Goal: Information Seeking & Learning: Learn about a topic

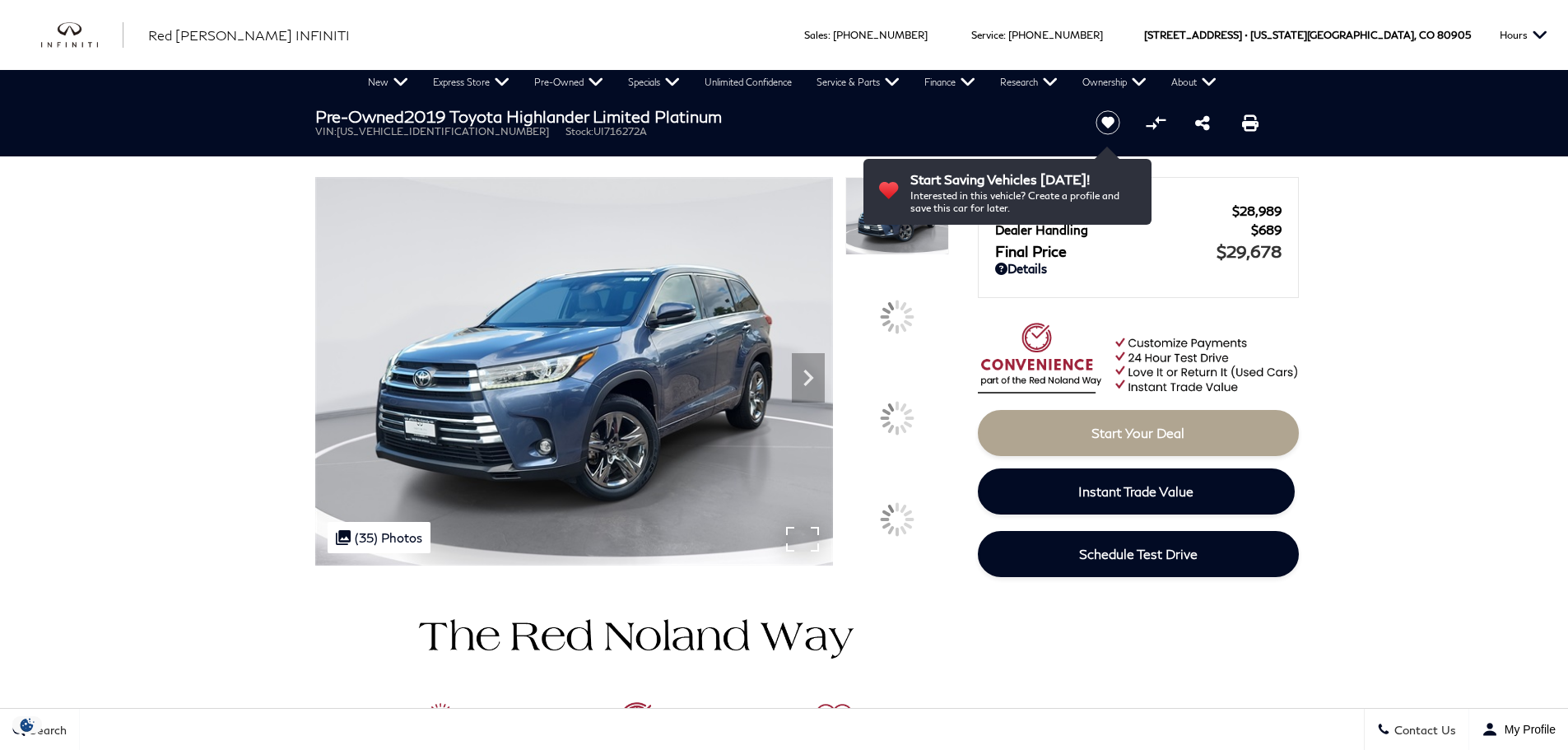
click at [721, 440] on img at bounding box center [574, 370] width 517 height 388
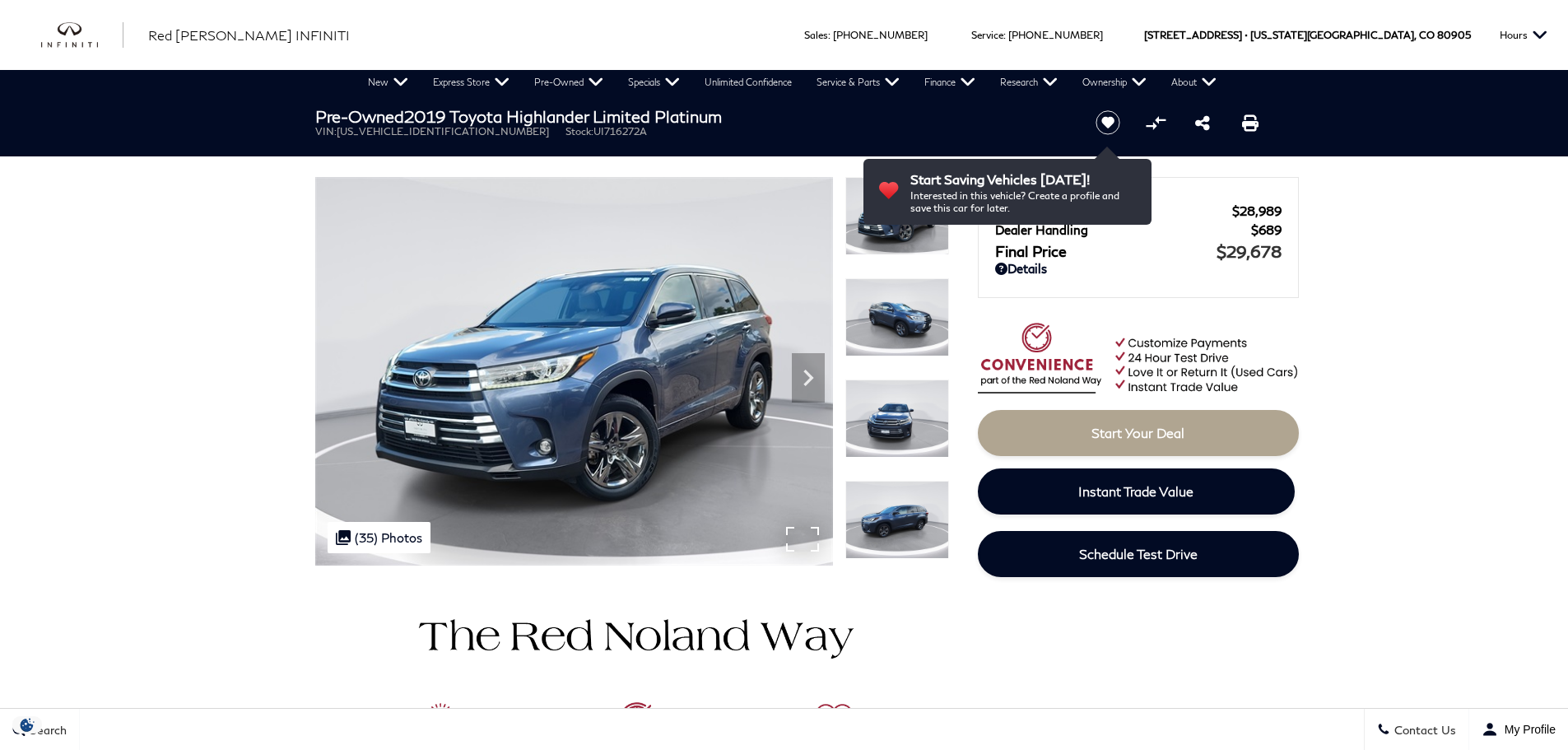
click at [404, 535] on div ".cls-1, .cls-3 { fill: #c50033; } .cls-1 { clip-rule: evenodd; } .cls-2 { clip-…" at bounding box center [379, 537] width 103 height 31
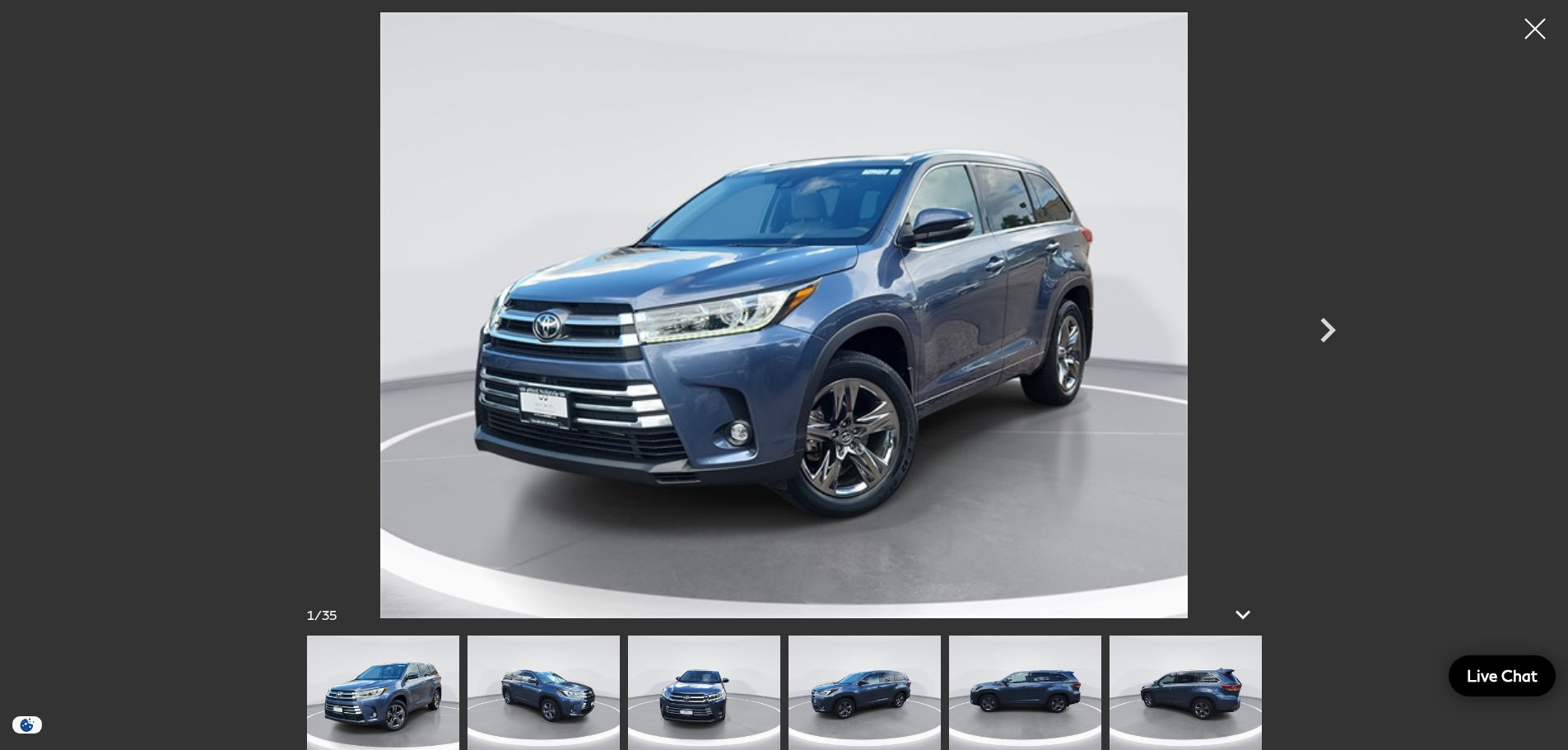
scroll to position [329, 0]
click at [764, 683] on img at bounding box center [704, 693] width 153 height 115
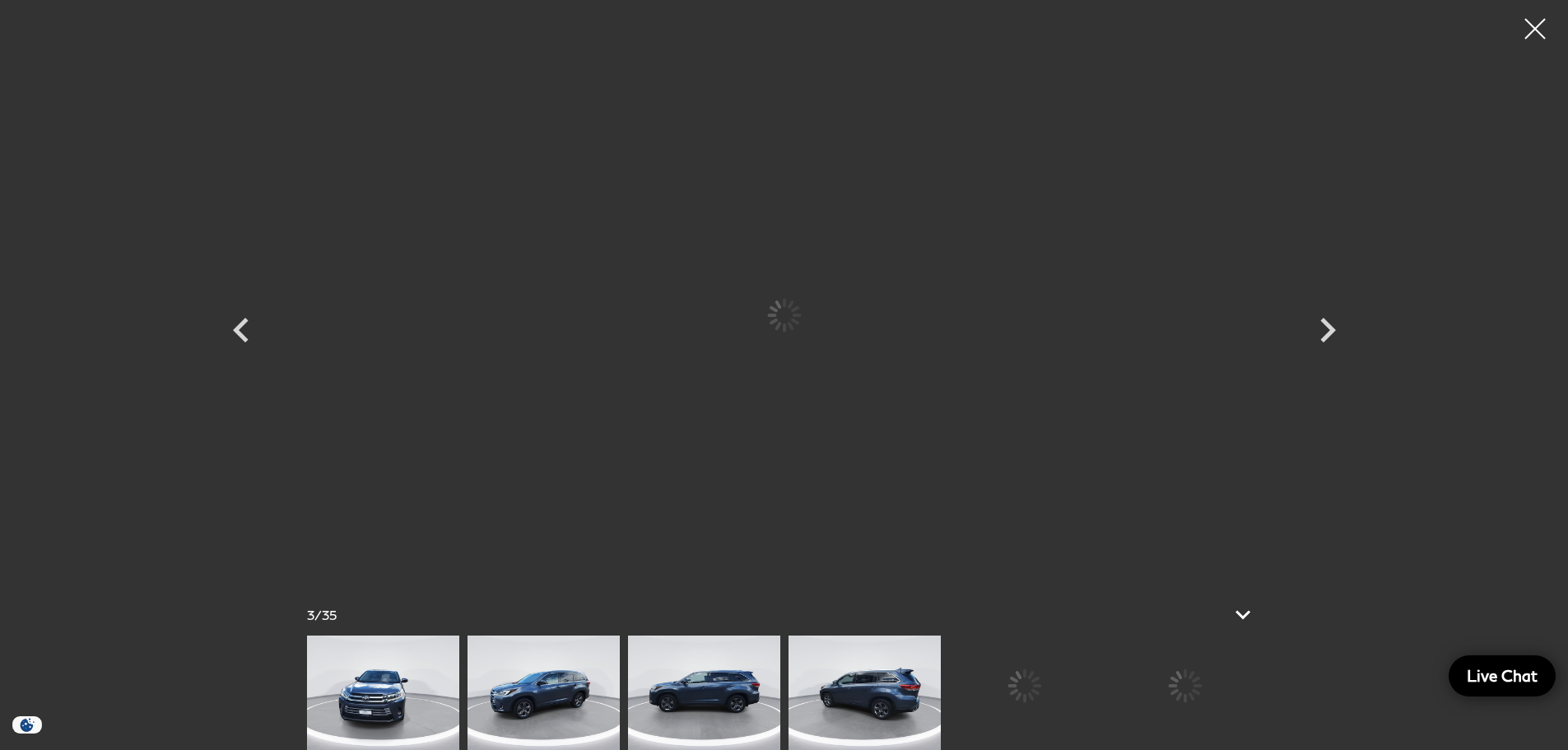
click at [840, 697] on img at bounding box center [865, 693] width 153 height 115
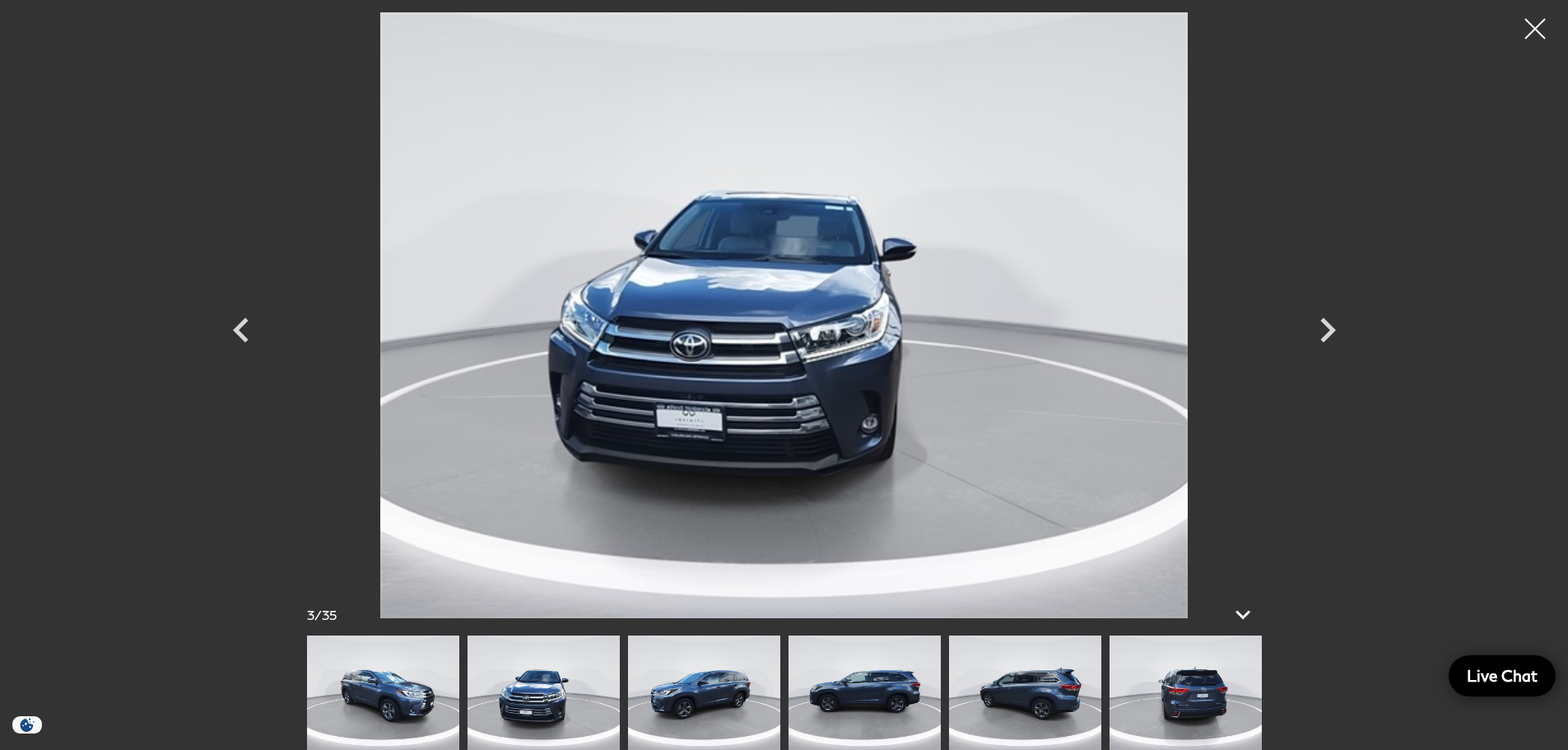
click at [840, 697] on img at bounding box center [865, 693] width 153 height 115
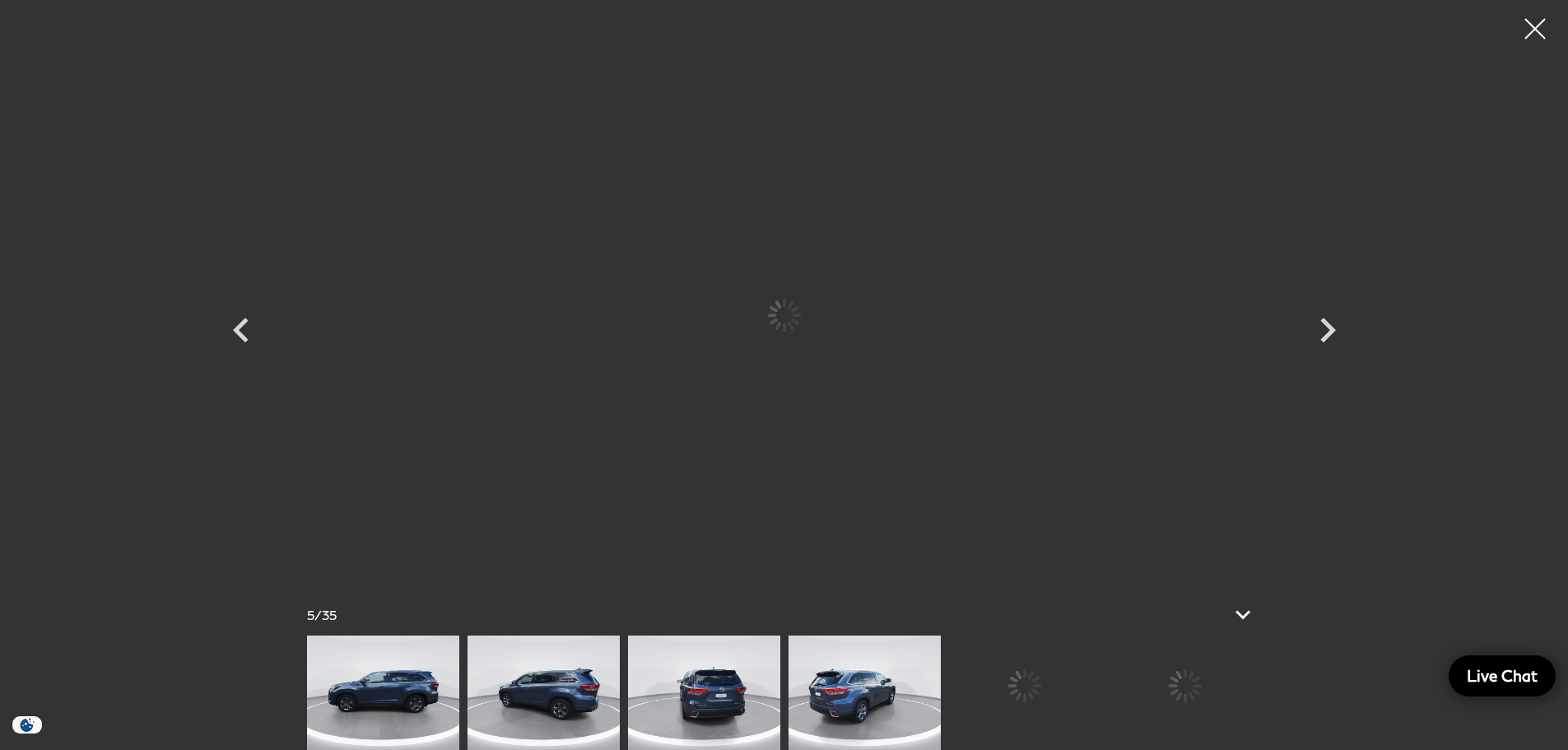
click at [868, 703] on img at bounding box center [865, 693] width 153 height 115
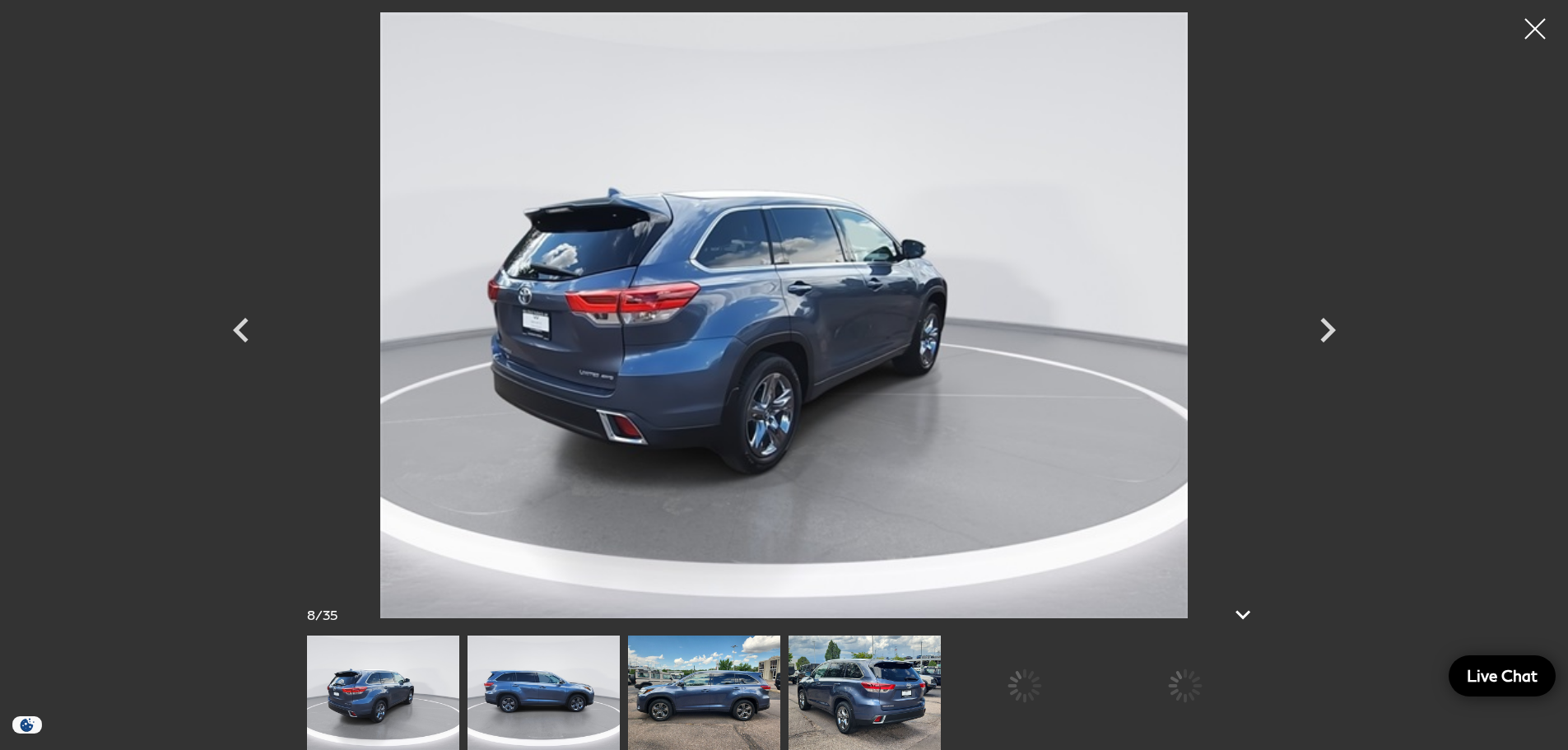
click at [868, 703] on img at bounding box center [865, 693] width 153 height 115
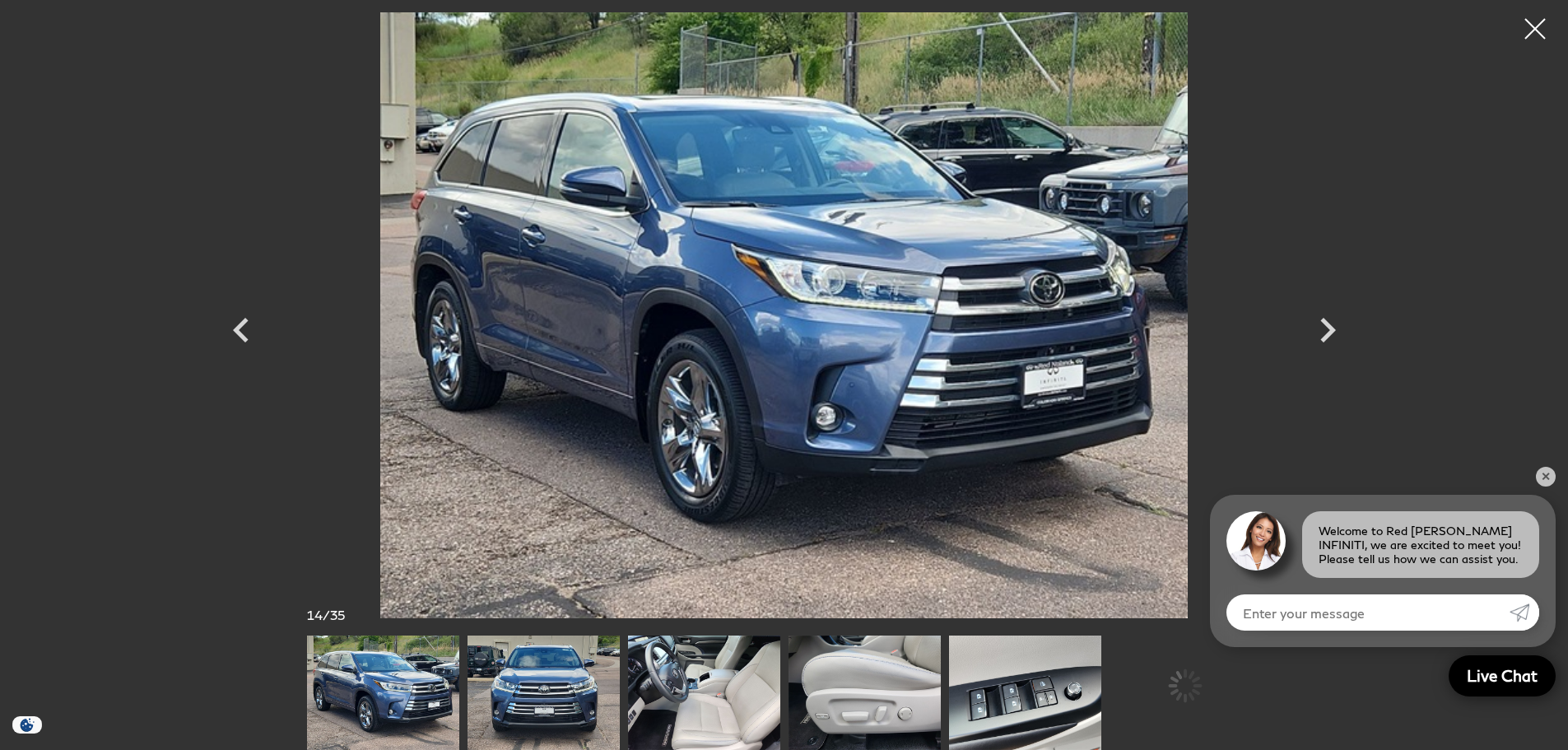
click at [868, 703] on img at bounding box center [865, 693] width 153 height 115
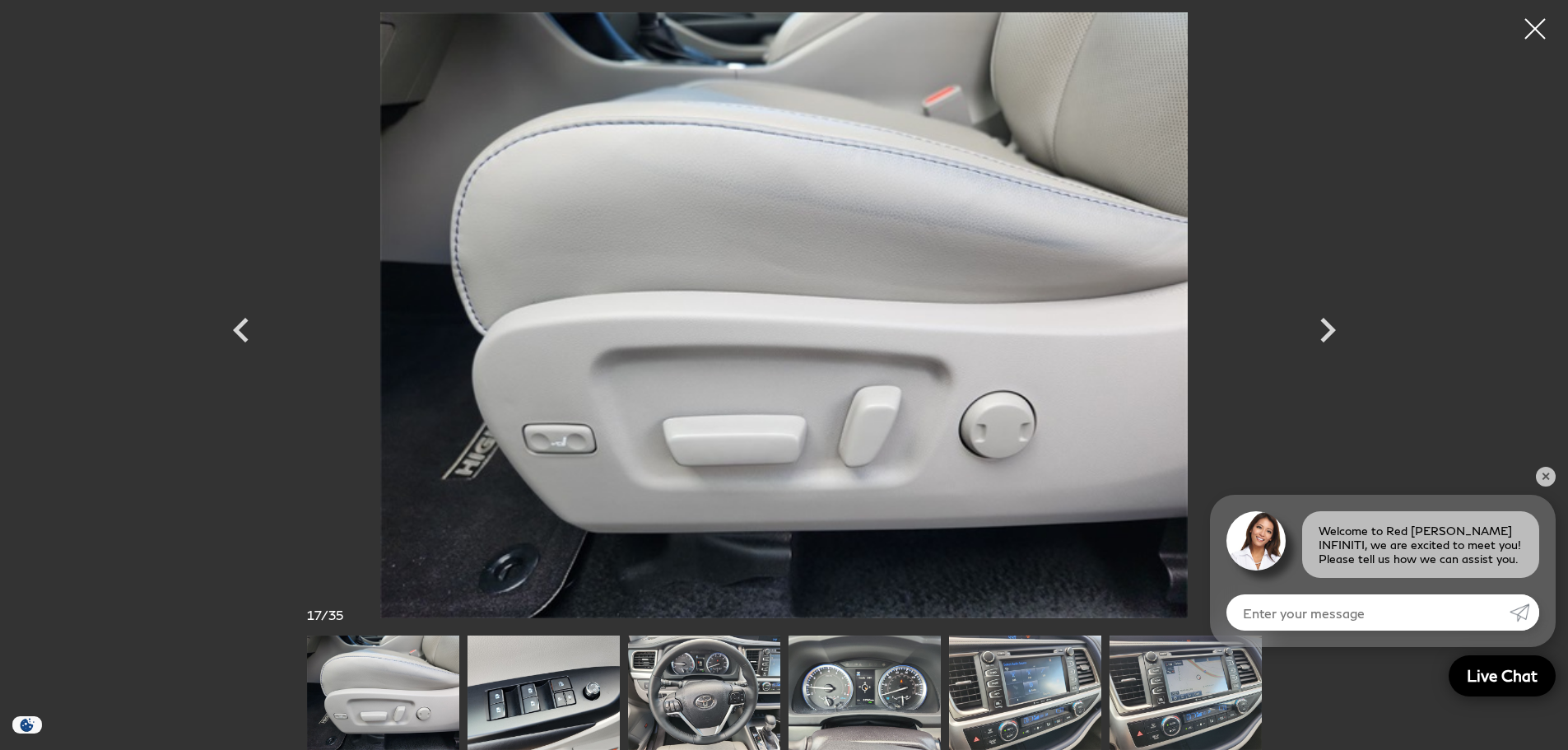
scroll to position [411, 0]
click at [1305, 313] on icon "Next" at bounding box center [1328, 330] width 50 height 50
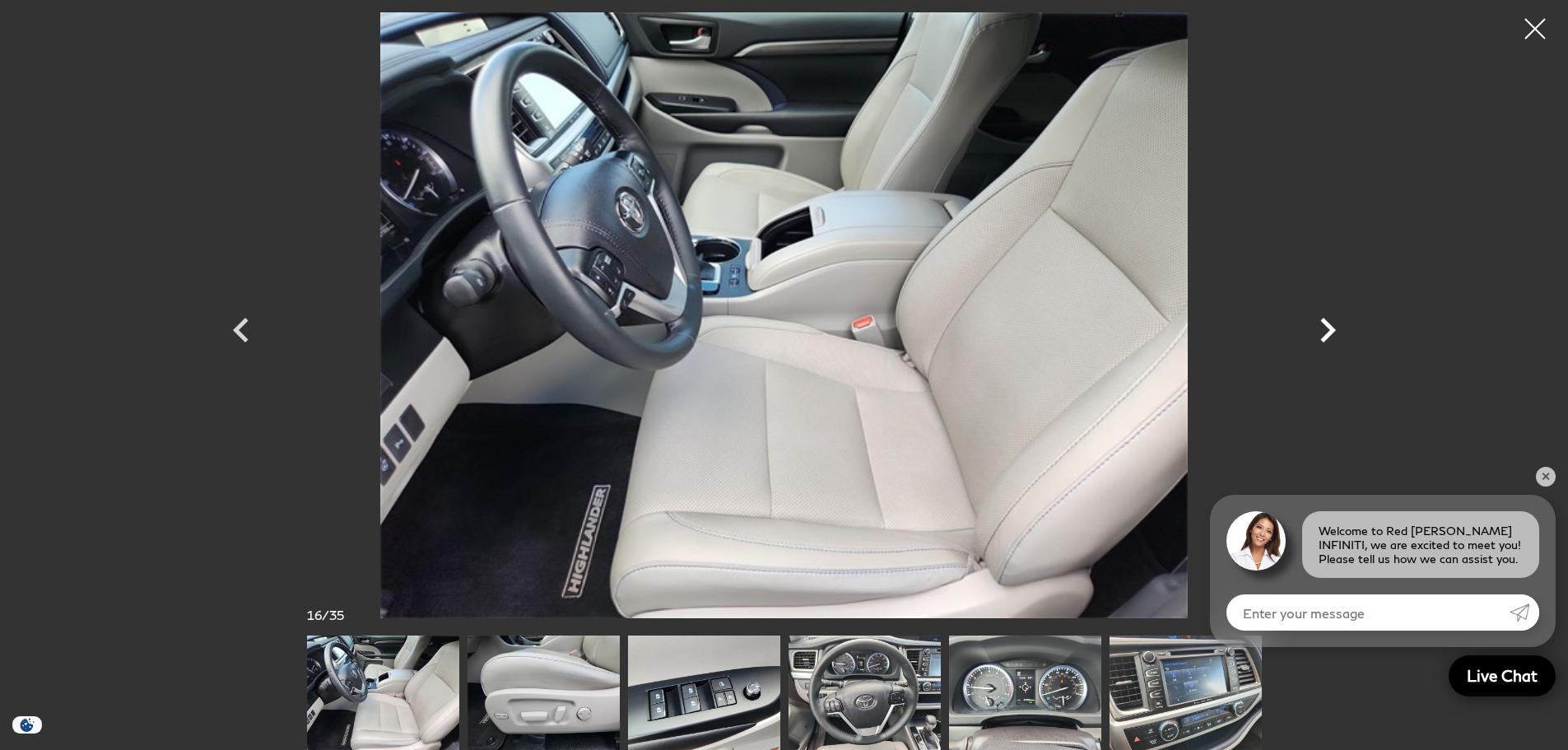
click at [1325, 321] on icon "Next" at bounding box center [1328, 330] width 15 height 25
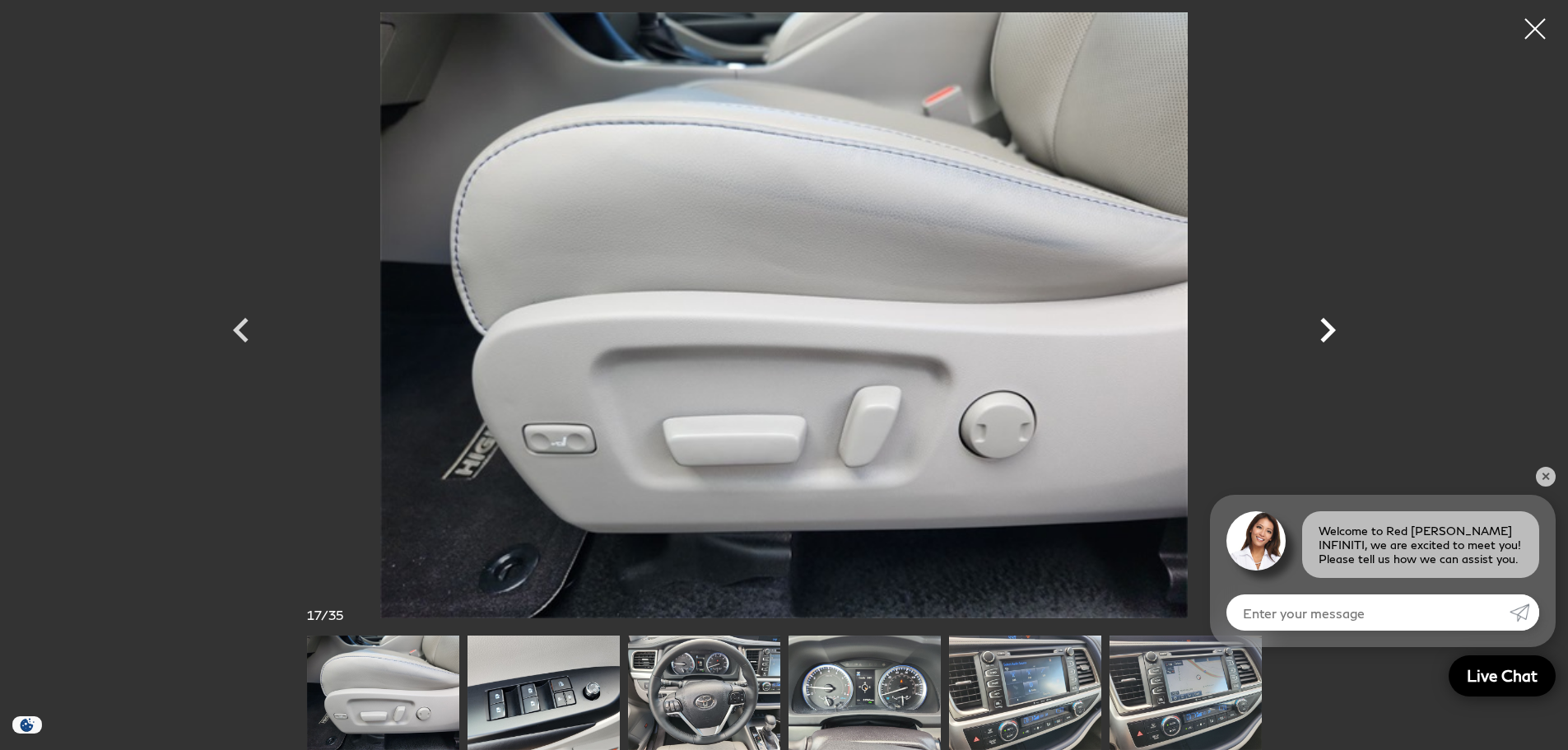
click at [1325, 321] on icon "Next" at bounding box center [1328, 330] width 15 height 25
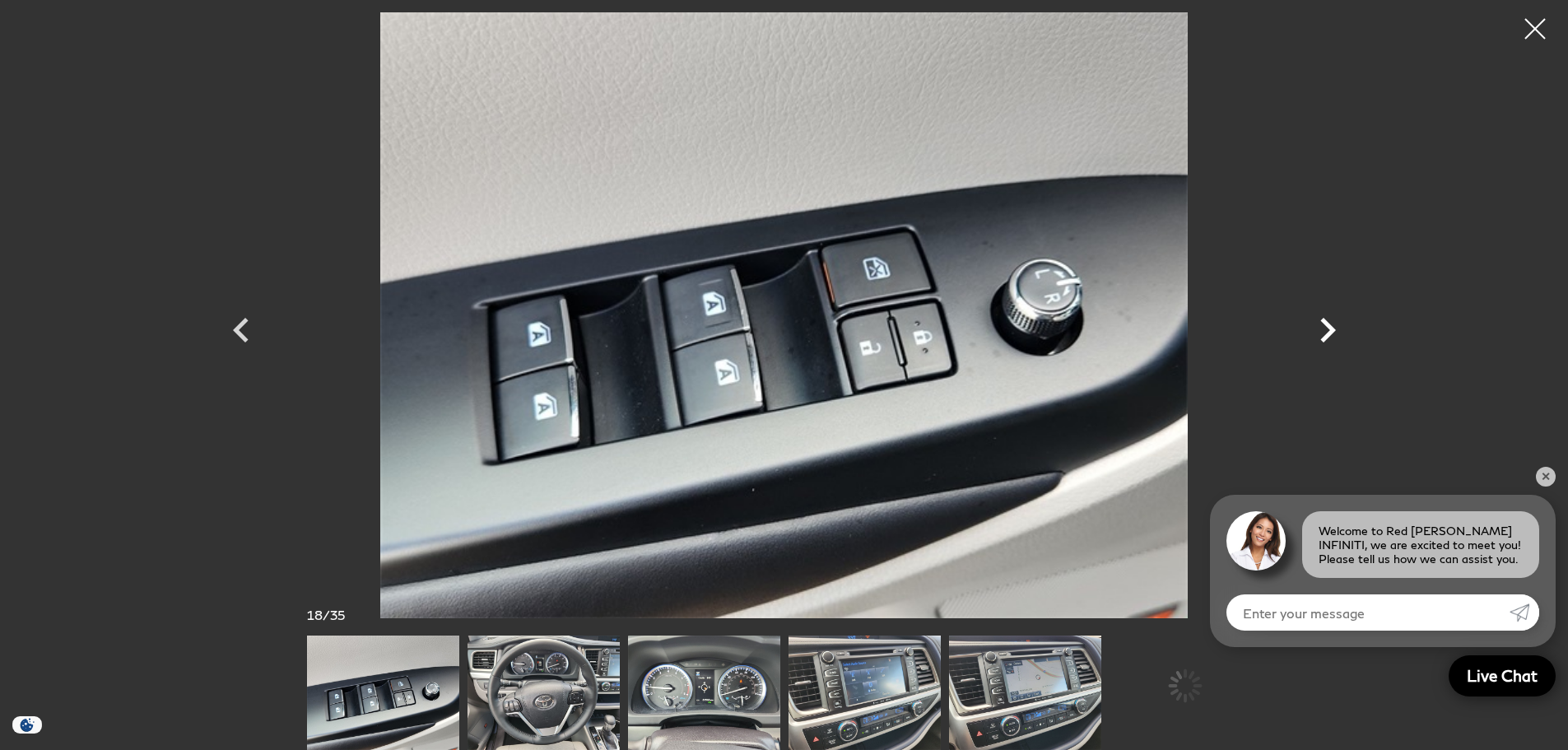
click at [1325, 321] on icon "Next" at bounding box center [1328, 330] width 15 height 25
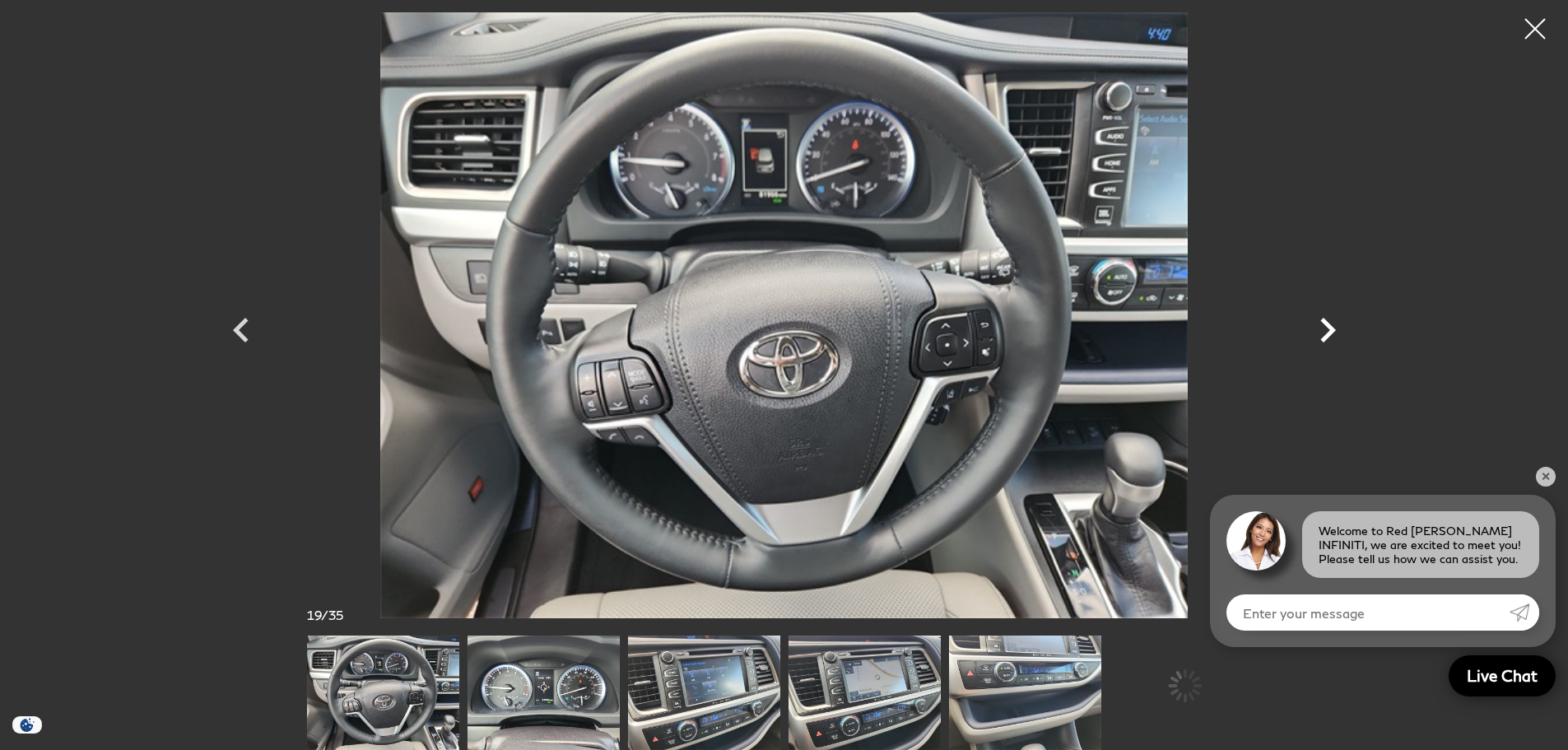
click at [1325, 321] on icon "Next" at bounding box center [1328, 330] width 15 height 25
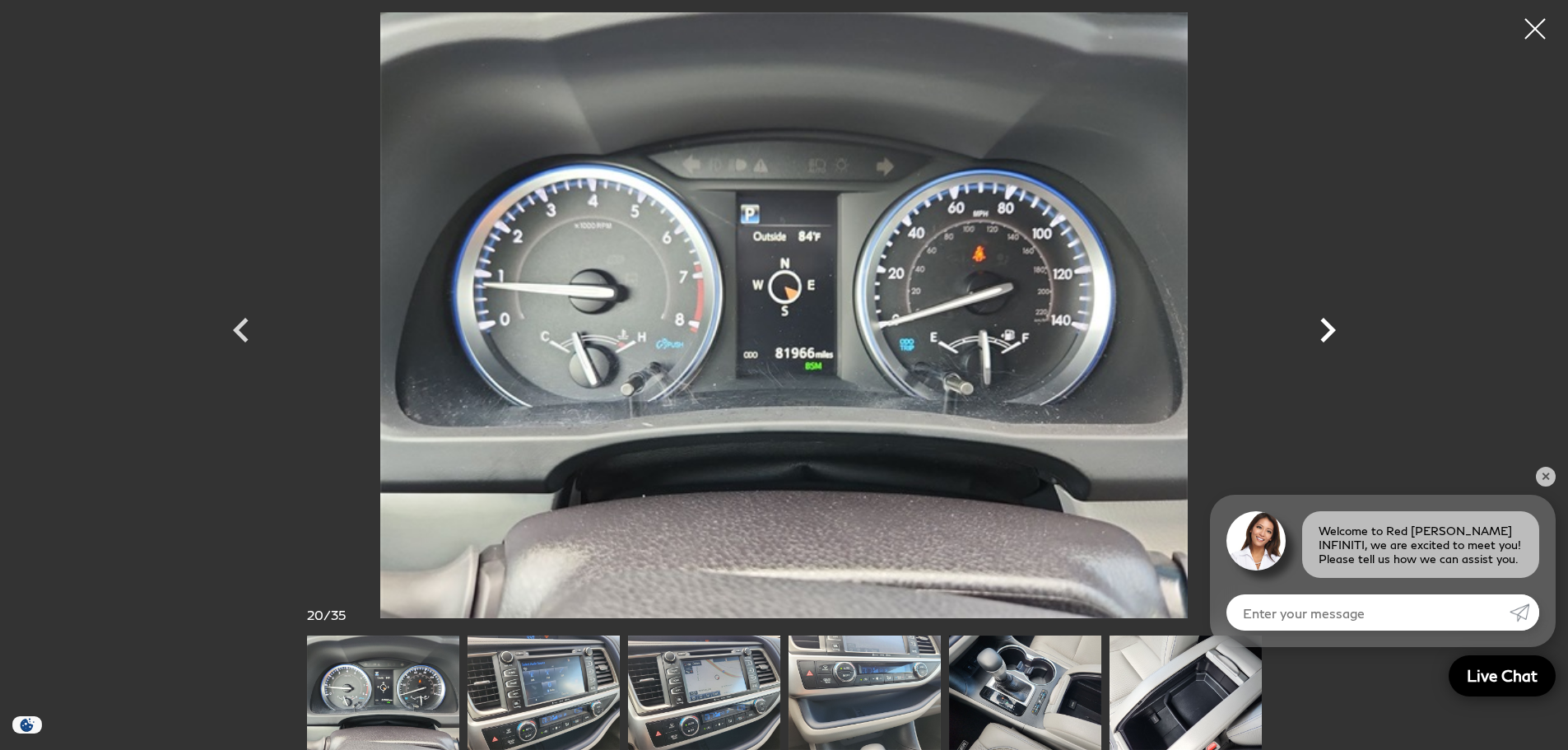
click at [1325, 321] on icon "Next" at bounding box center [1328, 330] width 15 height 25
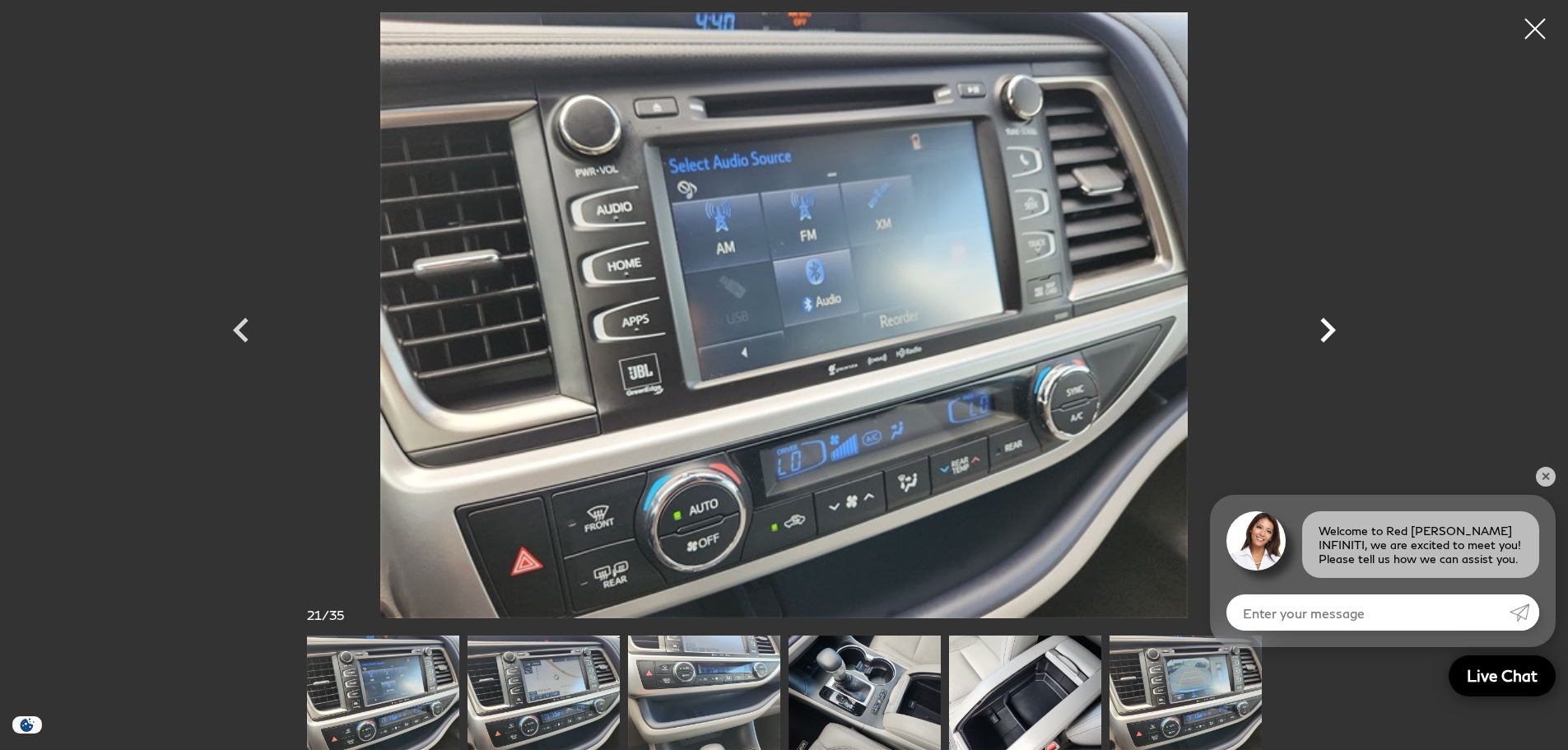
click at [1325, 321] on icon "Next" at bounding box center [1328, 330] width 15 height 25
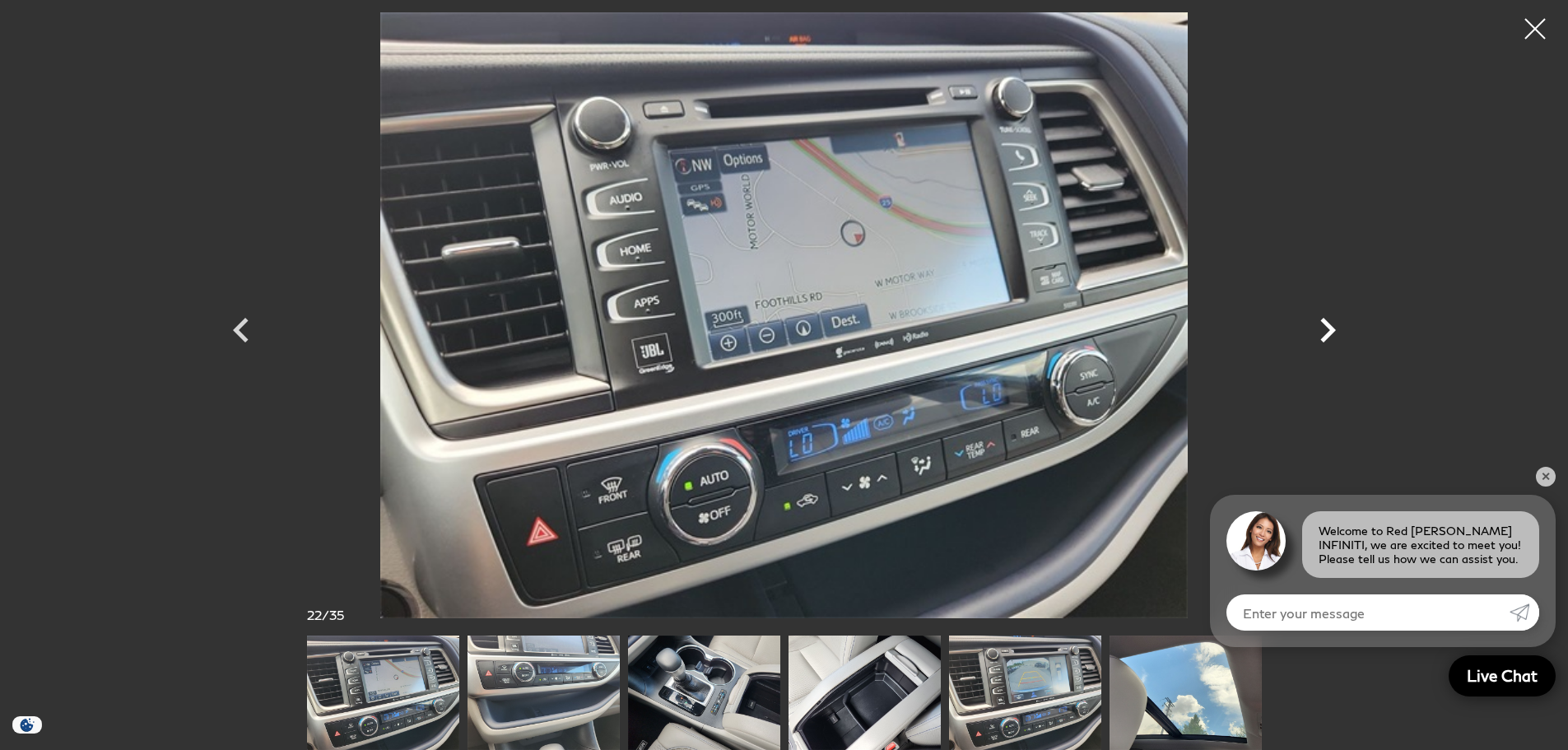
click at [1325, 321] on icon "Next" at bounding box center [1328, 330] width 15 height 25
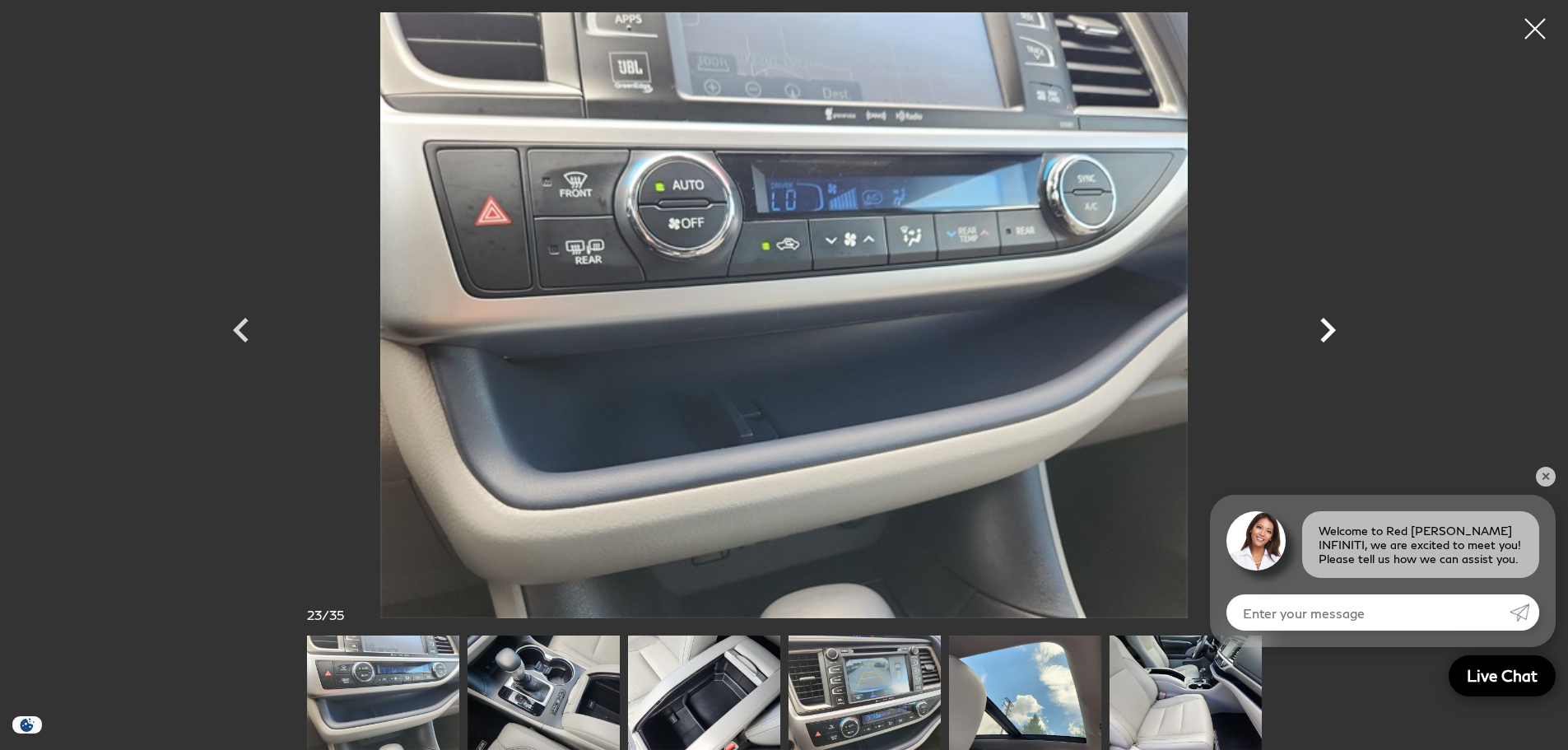
click at [1325, 321] on icon "Next" at bounding box center [1328, 330] width 15 height 25
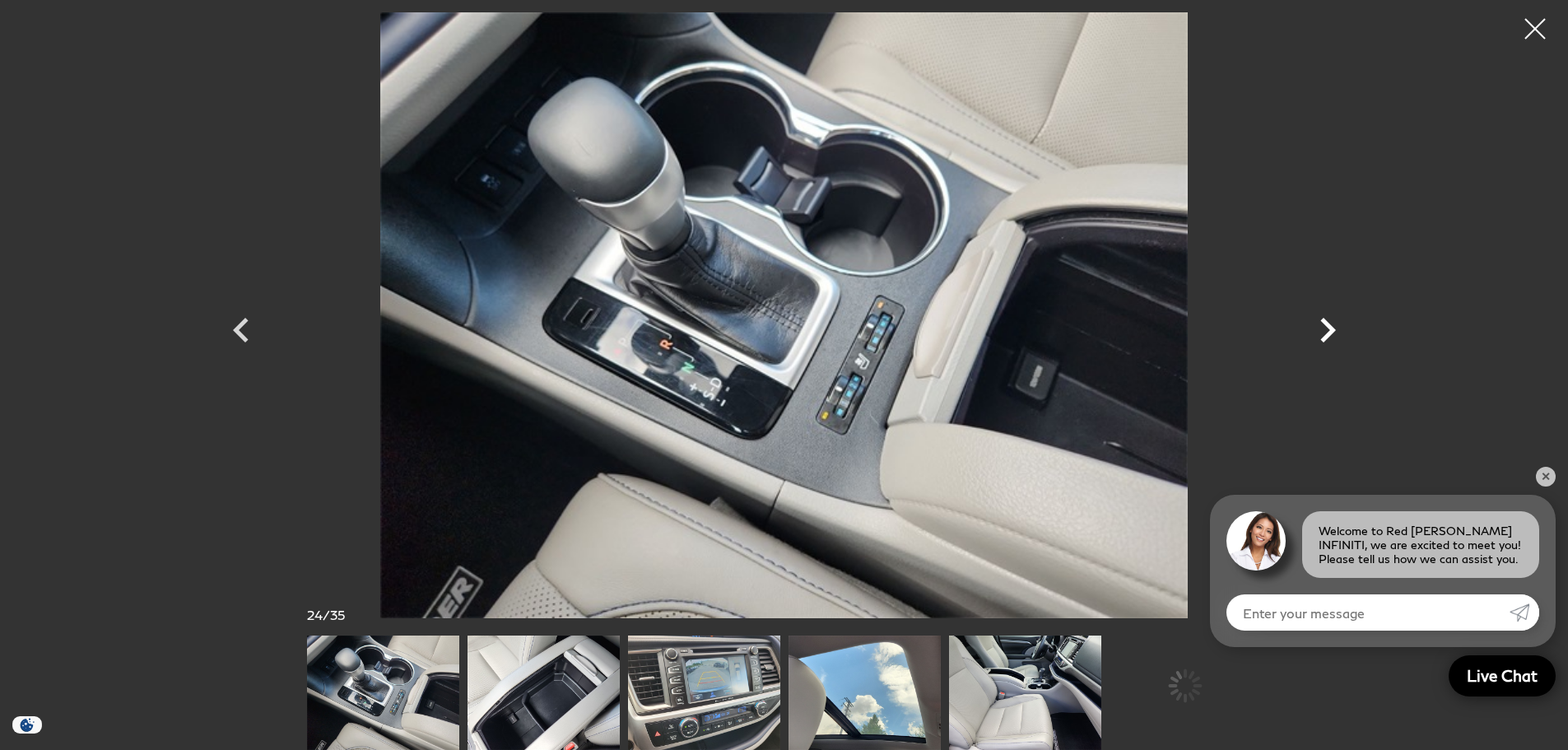
click at [1325, 321] on icon "Next" at bounding box center [1328, 330] width 15 height 25
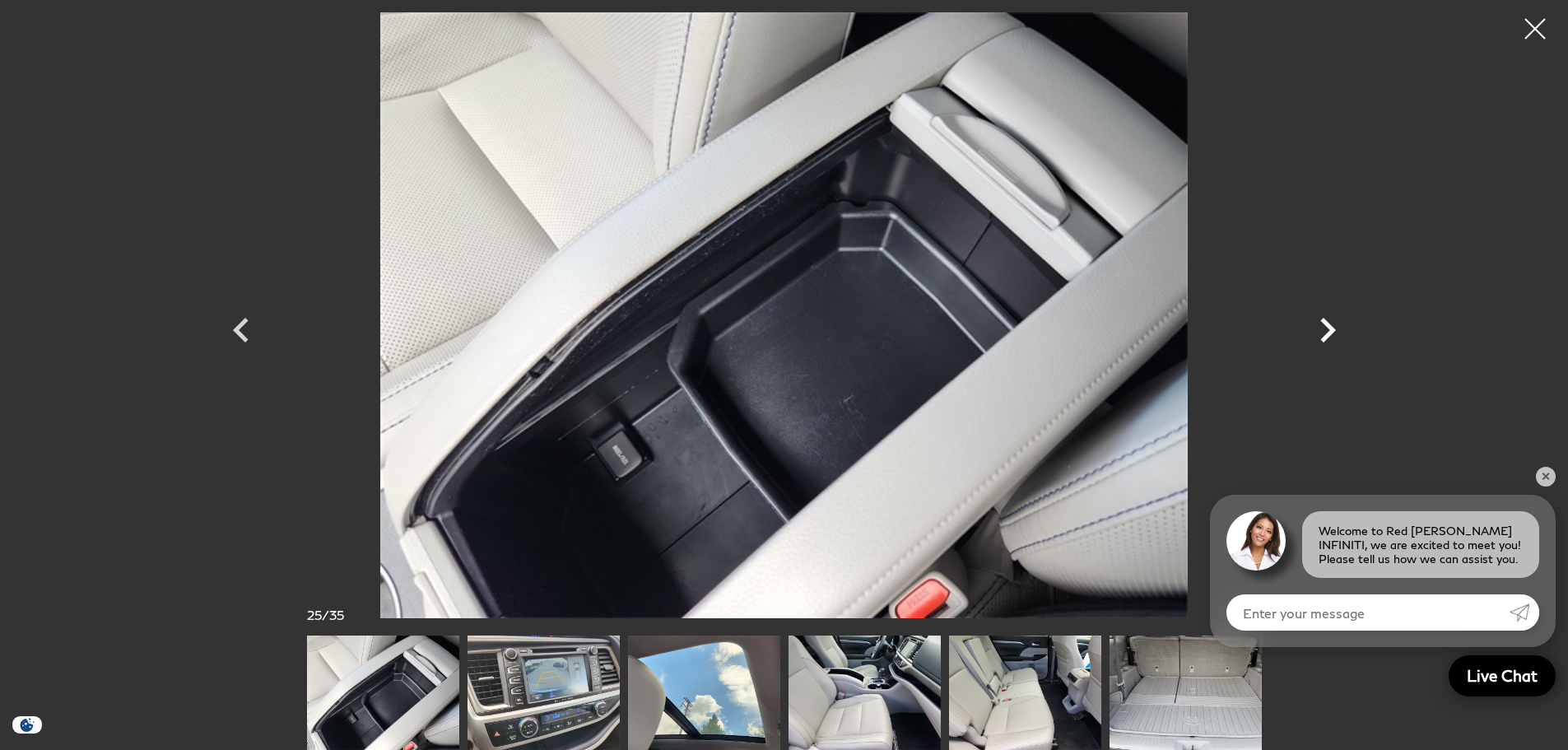
click at [1325, 321] on icon "Next" at bounding box center [1328, 330] width 15 height 25
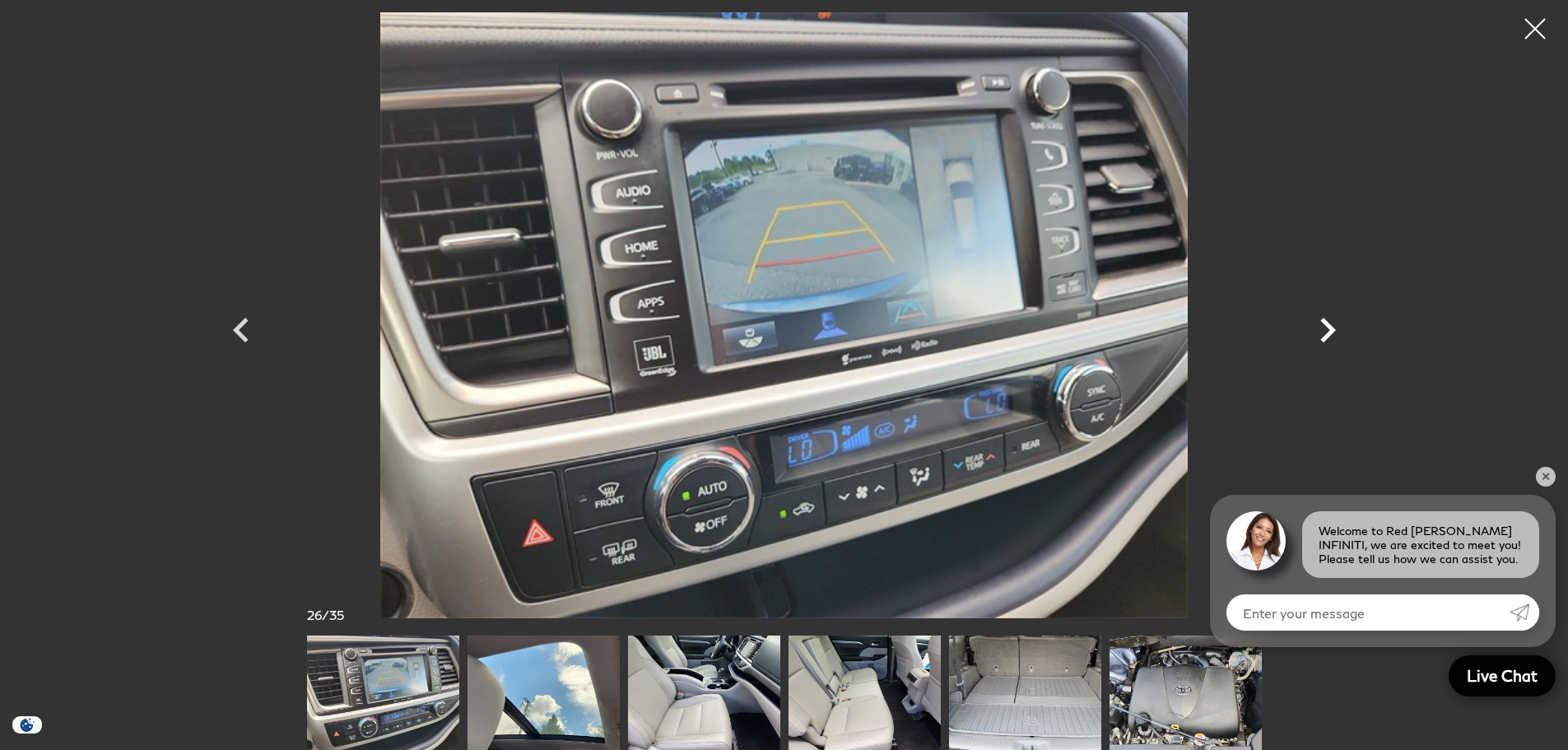
click at [1325, 321] on icon "Next" at bounding box center [1328, 330] width 15 height 25
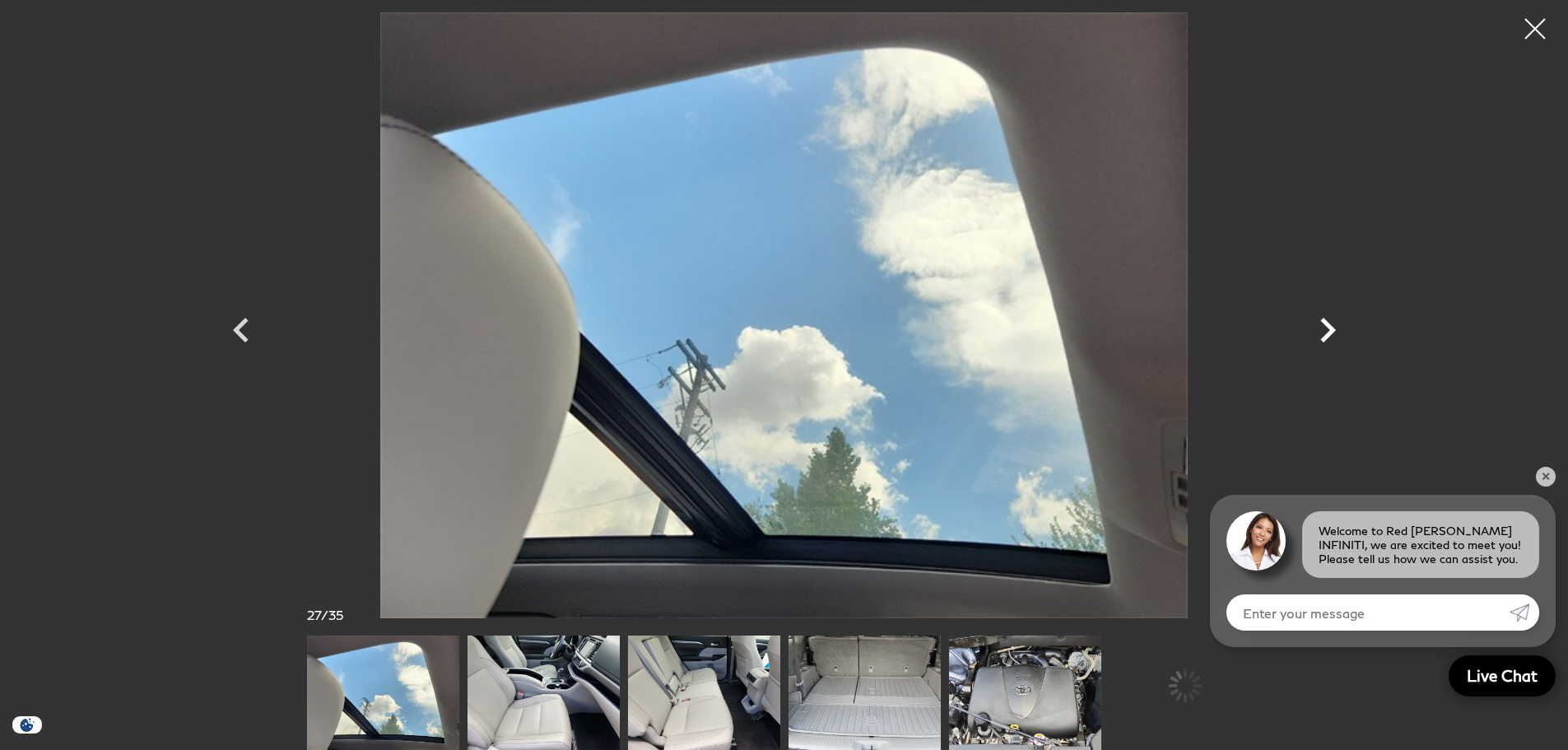
click at [1325, 321] on icon "Next" at bounding box center [1328, 330] width 15 height 25
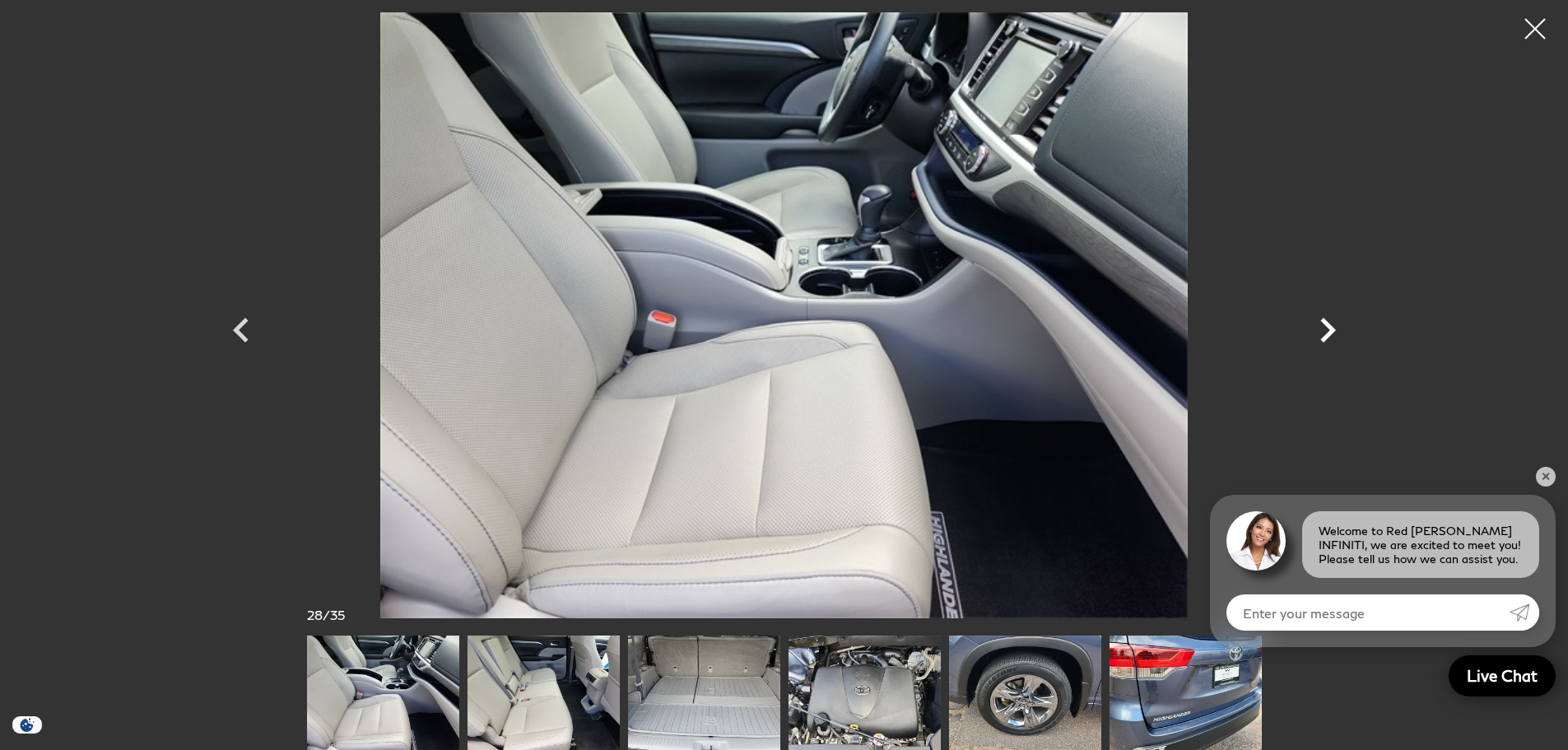
click at [1325, 321] on icon "Next" at bounding box center [1328, 330] width 15 height 25
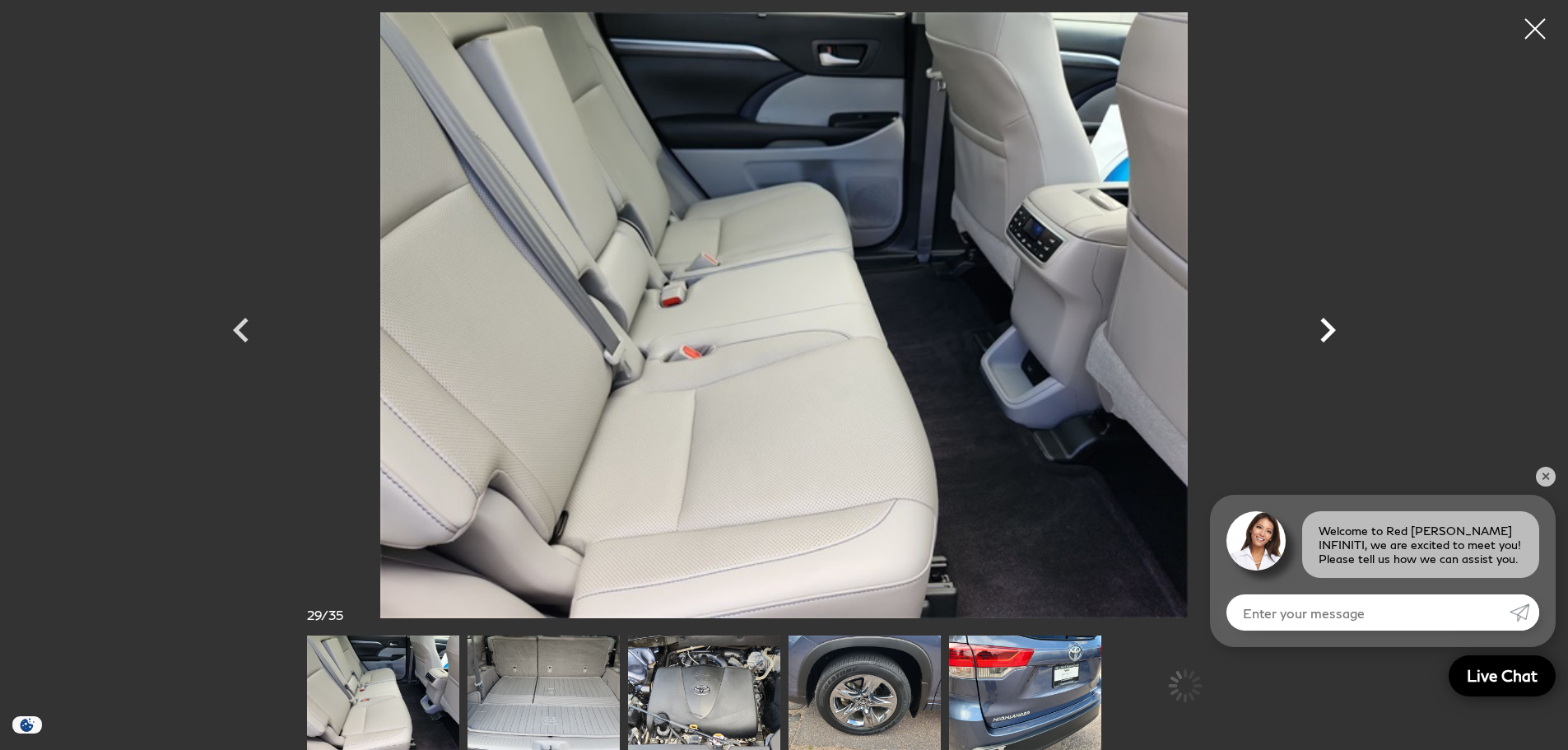
click at [1325, 321] on icon "Next" at bounding box center [1328, 330] width 15 height 25
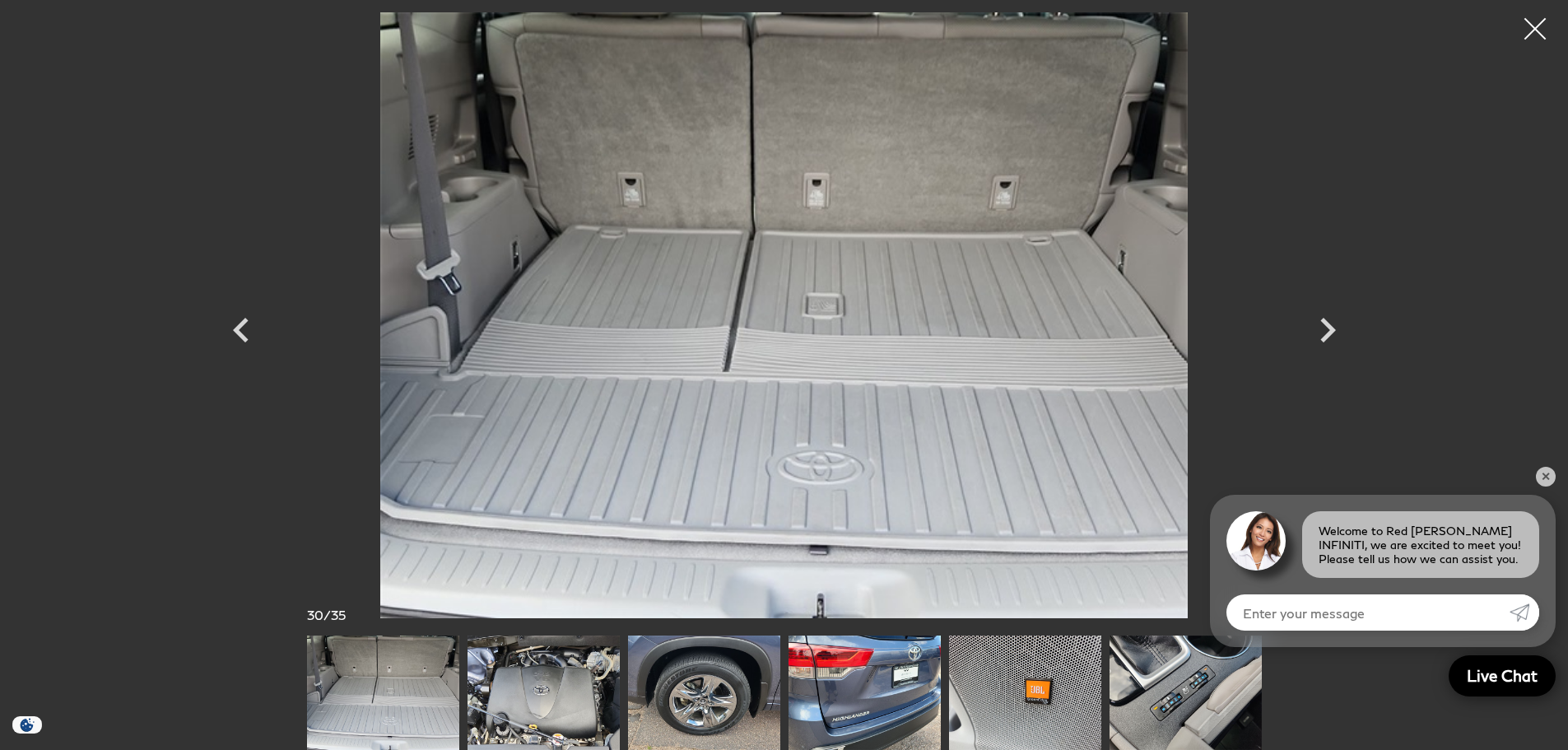
click at [1540, 28] on div at bounding box center [1536, 30] width 44 height 44
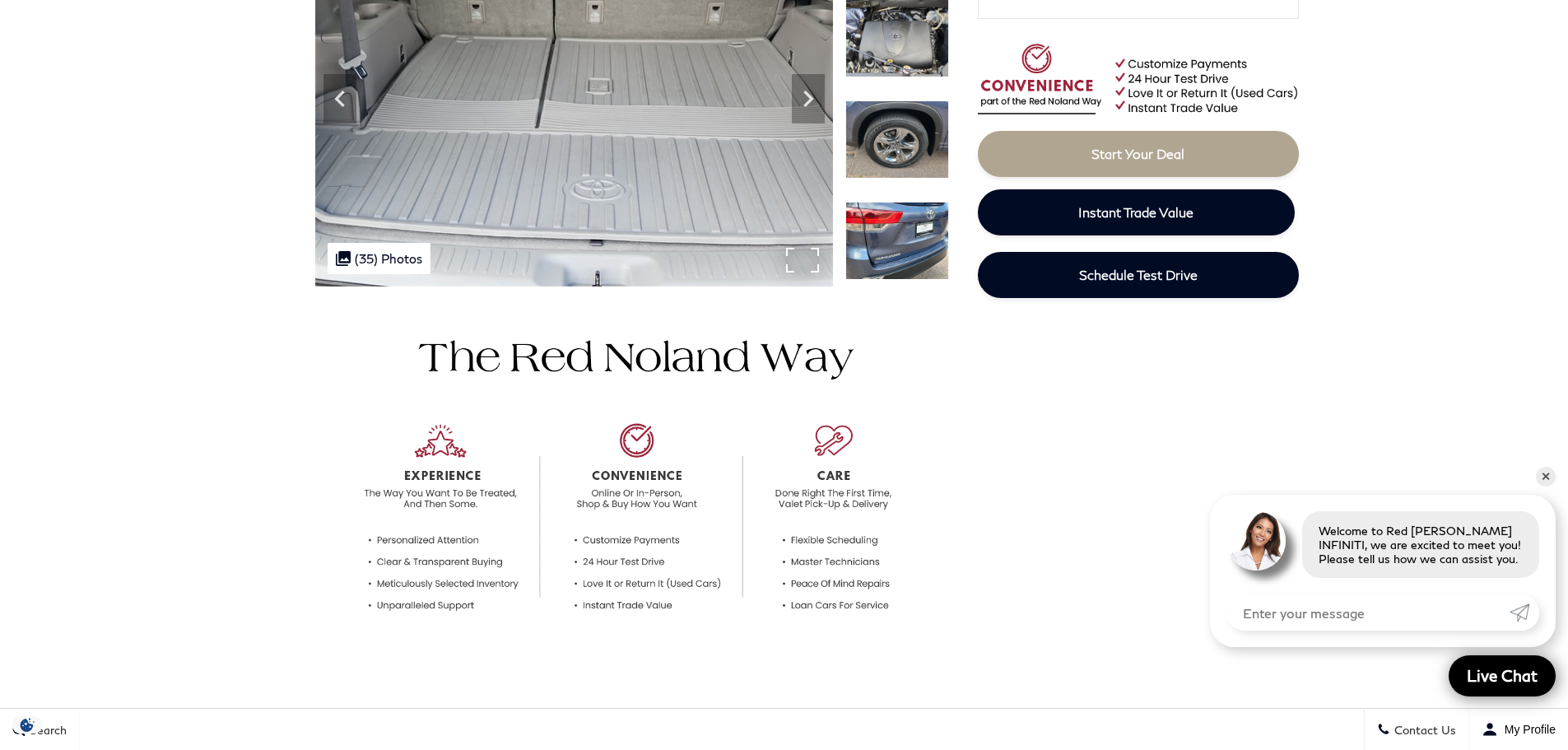
scroll to position [0, 0]
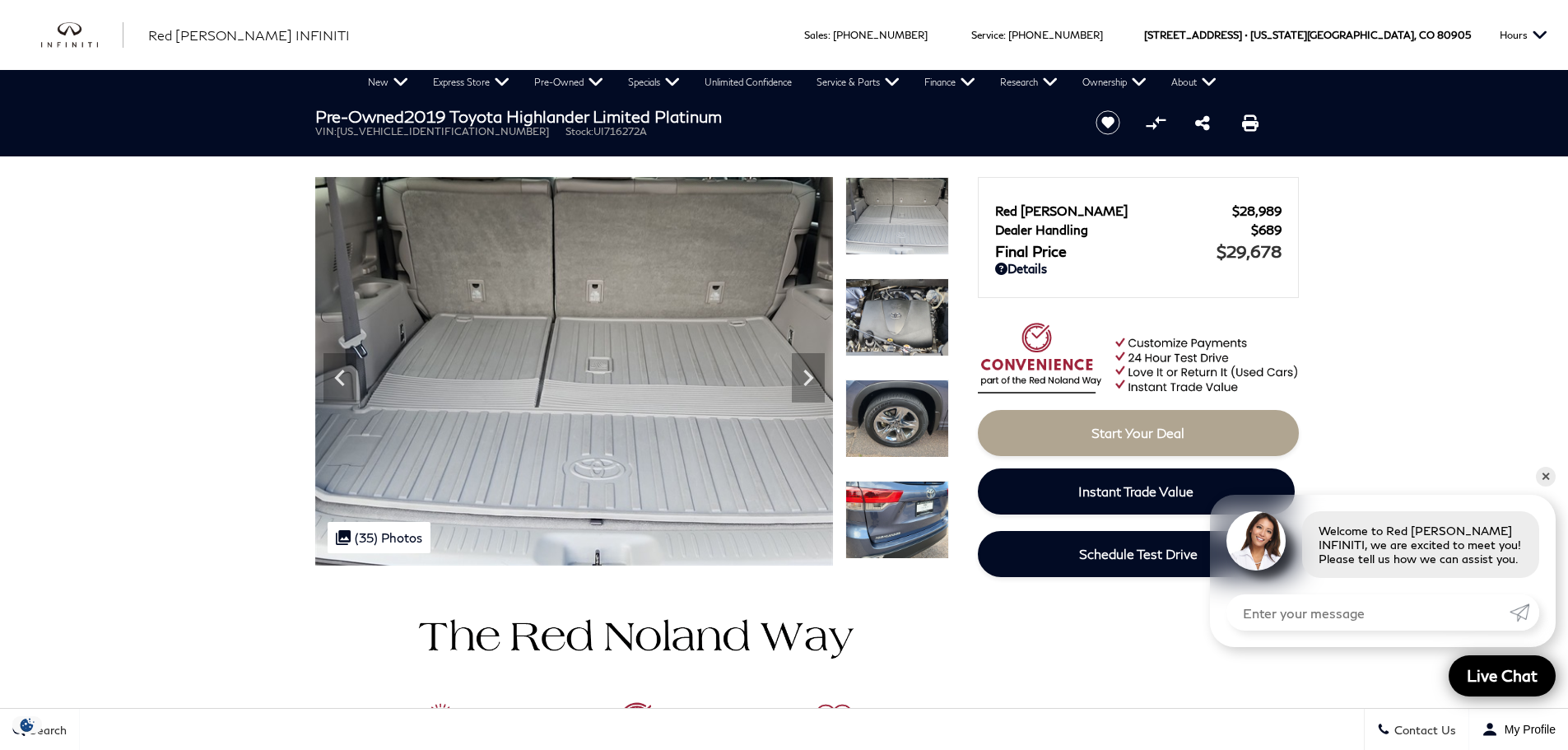
click at [868, 524] on img at bounding box center [897, 520] width 104 height 78
